Goal: Task Accomplishment & Management: Use online tool/utility

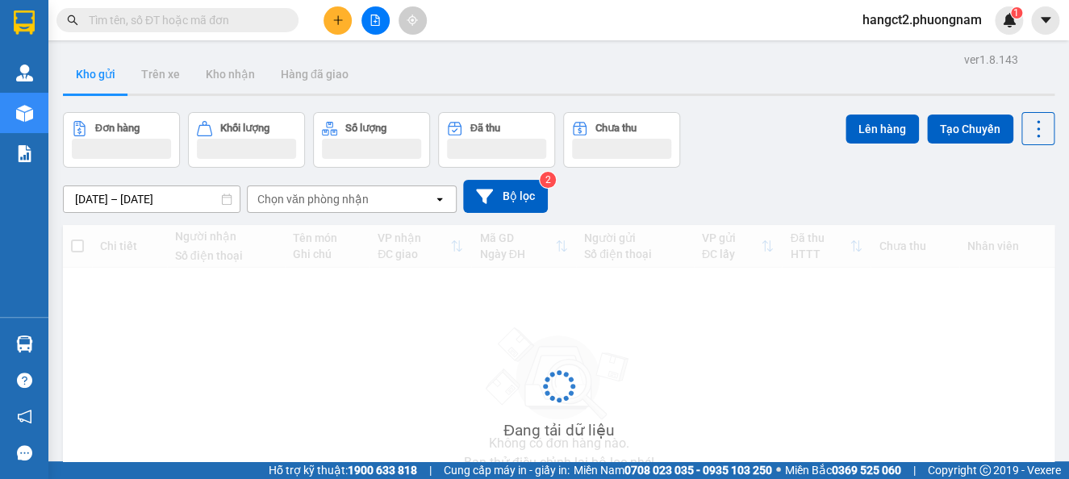
click at [153, 19] on input "text" at bounding box center [184, 20] width 190 height 18
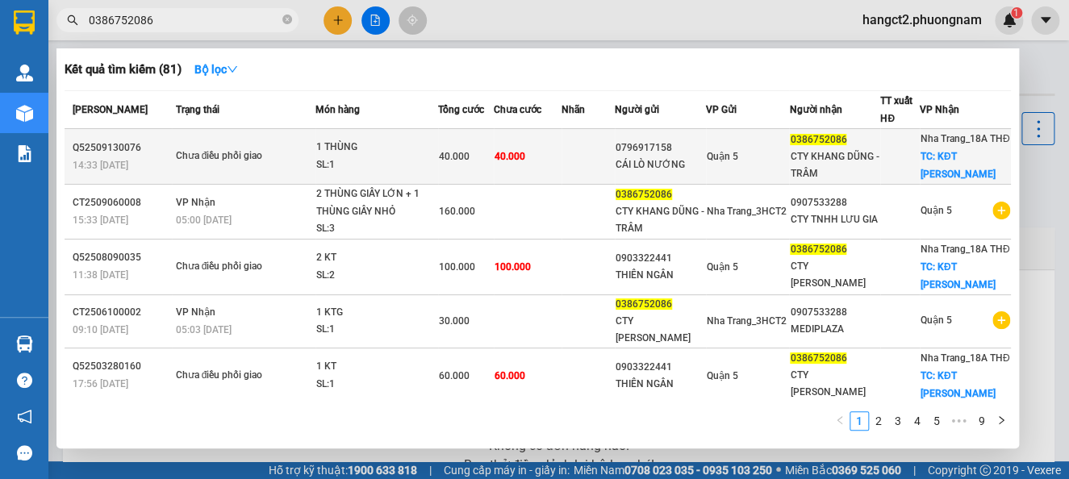
type input "0386752086"
click at [607, 149] on td at bounding box center [588, 157] width 53 height 56
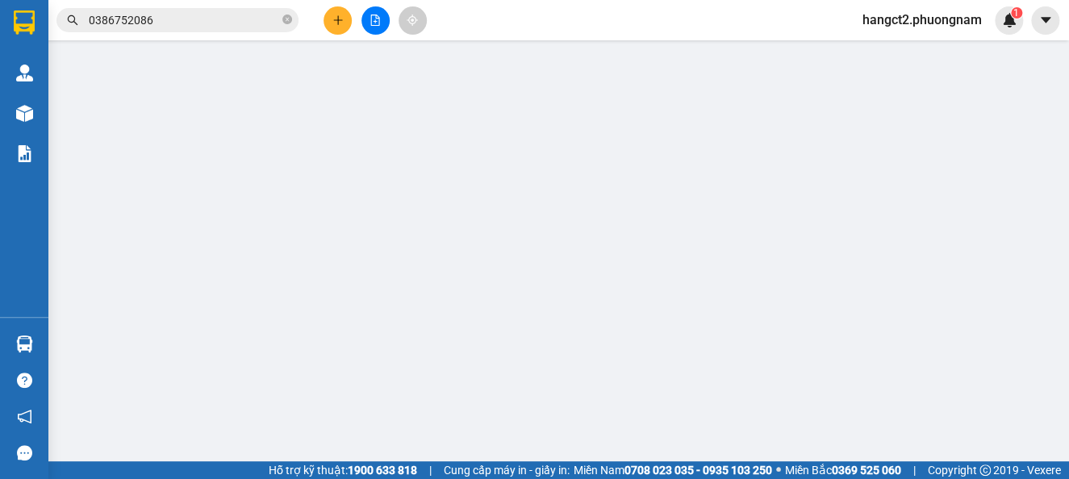
type input "0796917158"
type input "CÁI LÒ NƯỚNG"
type input "0386752086"
type input "CTY KHANG DŨNG - TRÂM"
checkbox input "true"
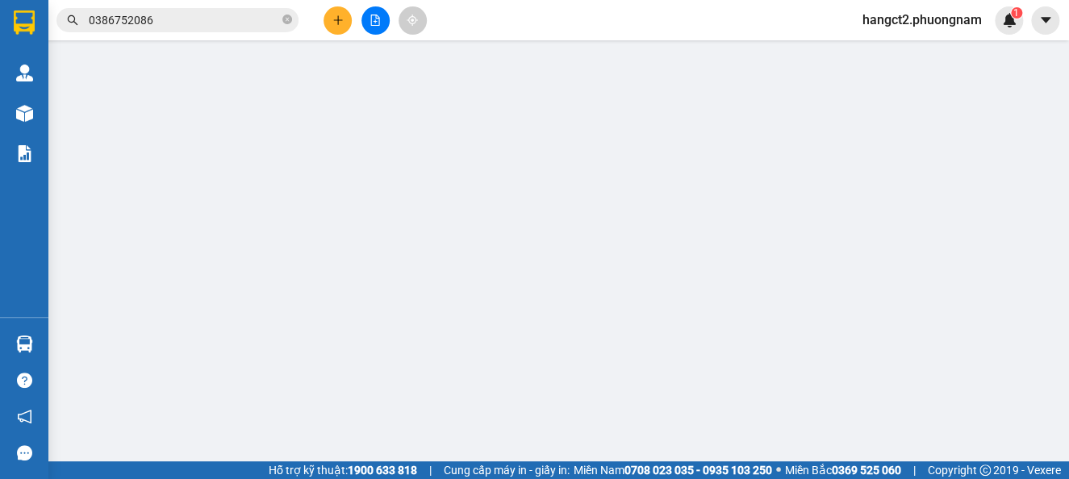
type input "KĐT [PERSON_NAME]"
type input "40.000"
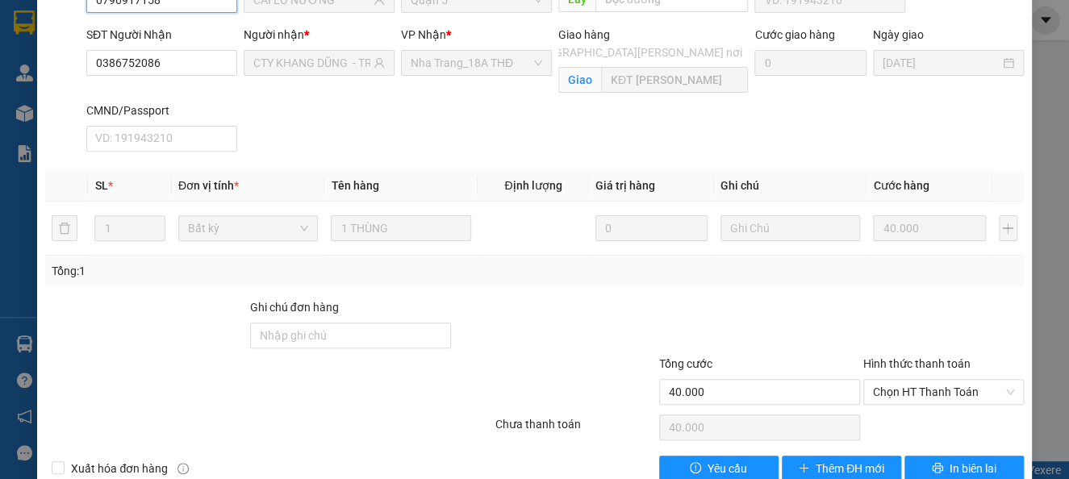
scroll to position [214, 0]
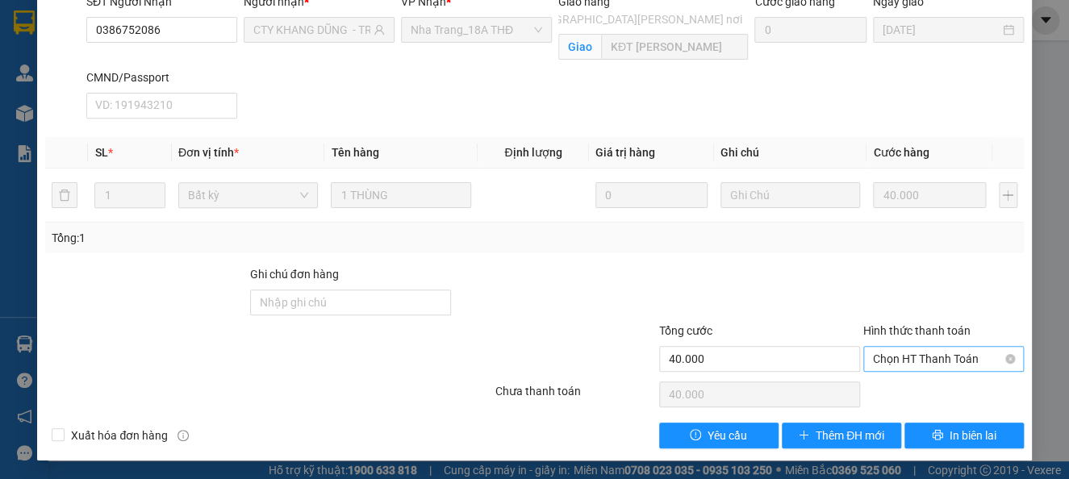
click at [939, 352] on span "Chọn HT Thanh Toán" at bounding box center [943, 359] width 141 height 24
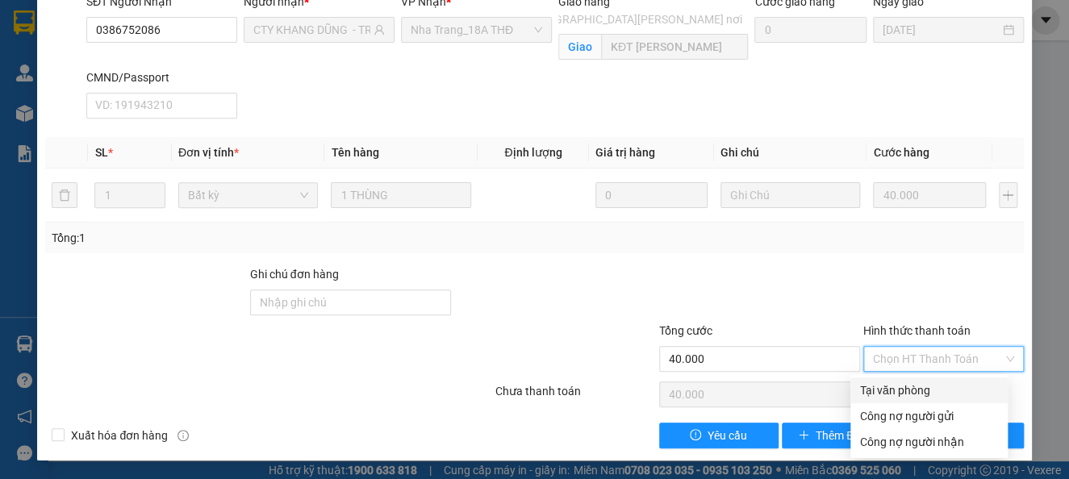
click at [896, 391] on div "Tại văn phòng" at bounding box center [929, 391] width 138 height 18
type input "0"
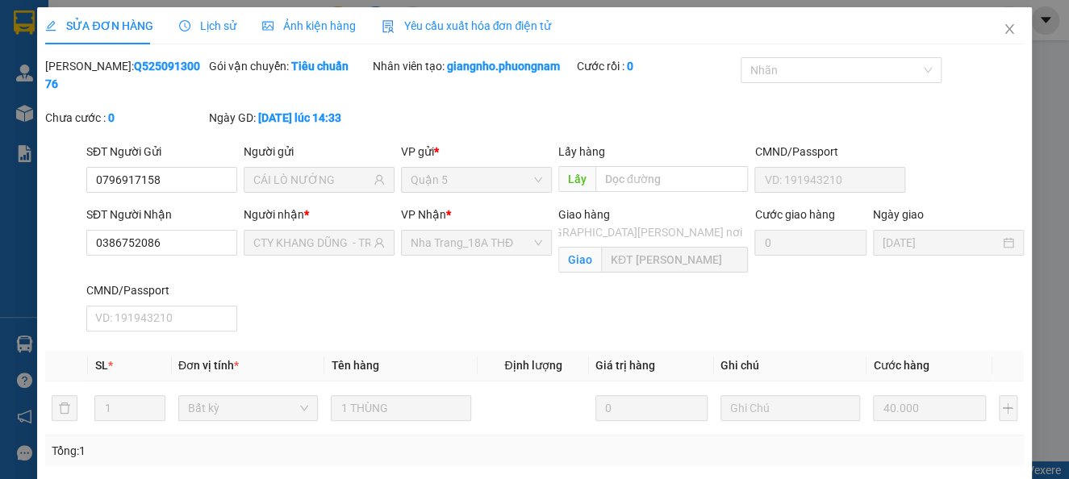
scroll to position [0, 0]
click at [1005, 30] on icon "close" at bounding box center [1009, 30] width 9 height 10
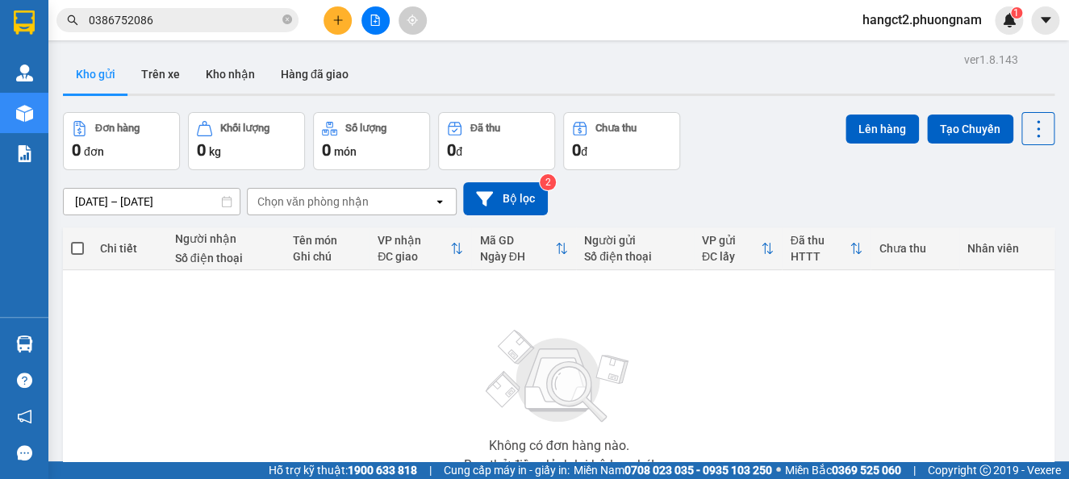
click at [292, 18] on span "0386752086" at bounding box center [177, 20] width 242 height 24
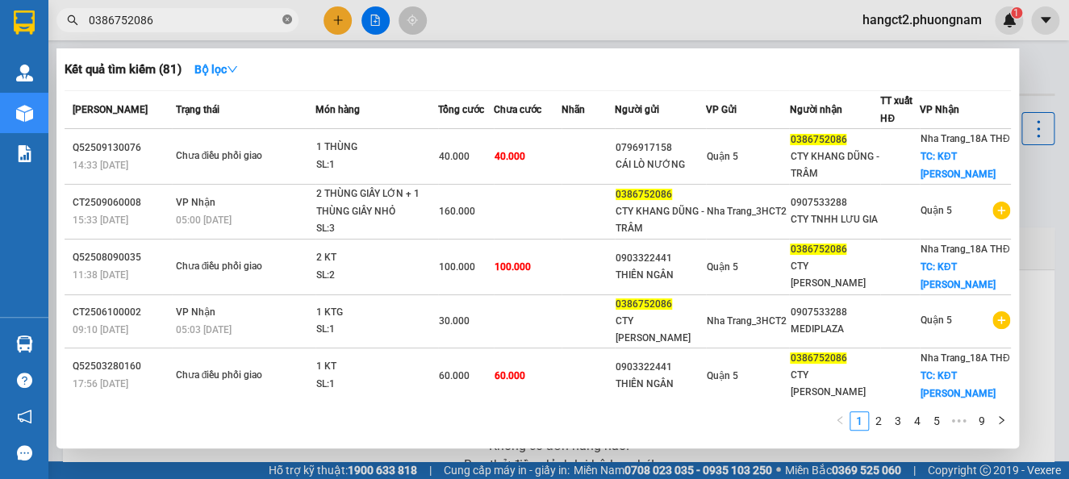
click at [283, 18] on icon "close-circle" at bounding box center [287, 20] width 10 height 10
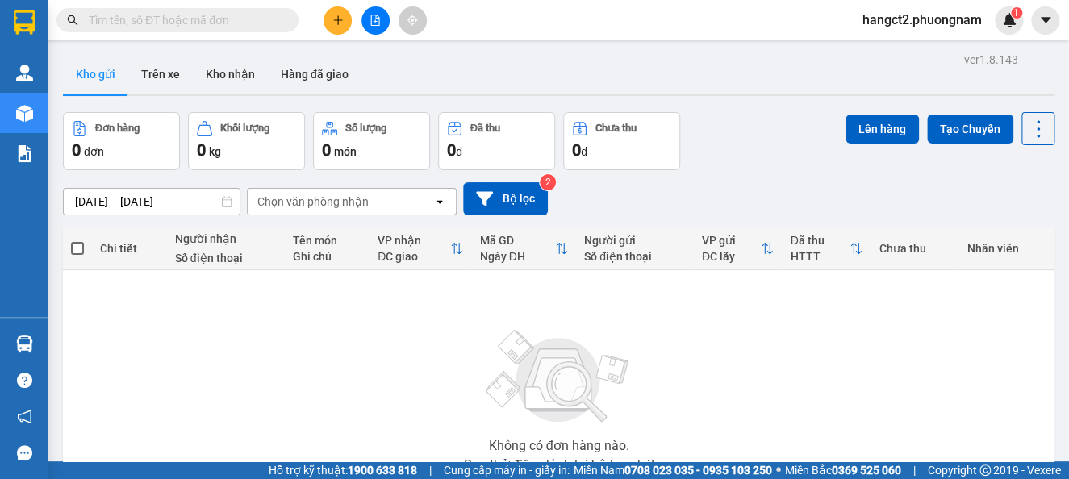
click at [180, 18] on input "text" at bounding box center [184, 20] width 190 height 18
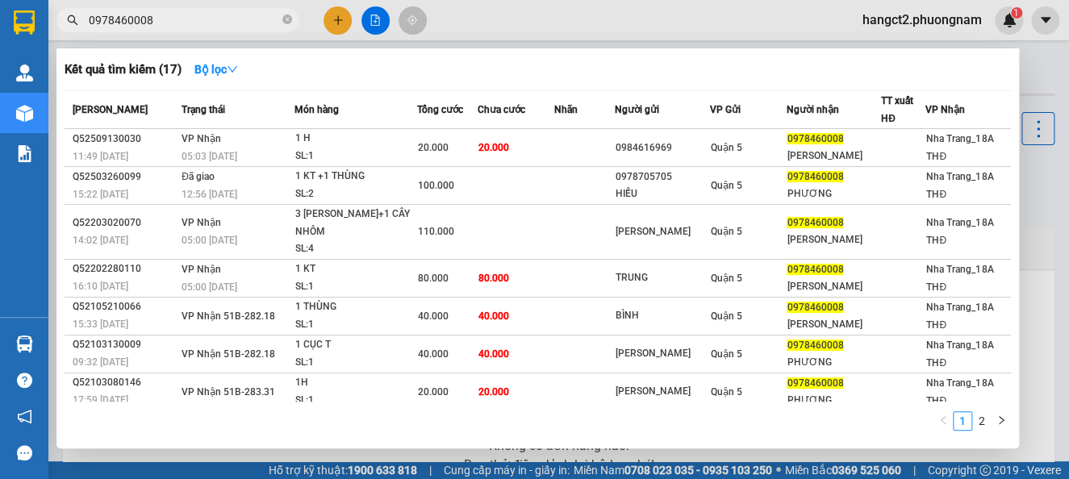
type input "0978460008"
